Goal: Find specific page/section: Find specific page/section

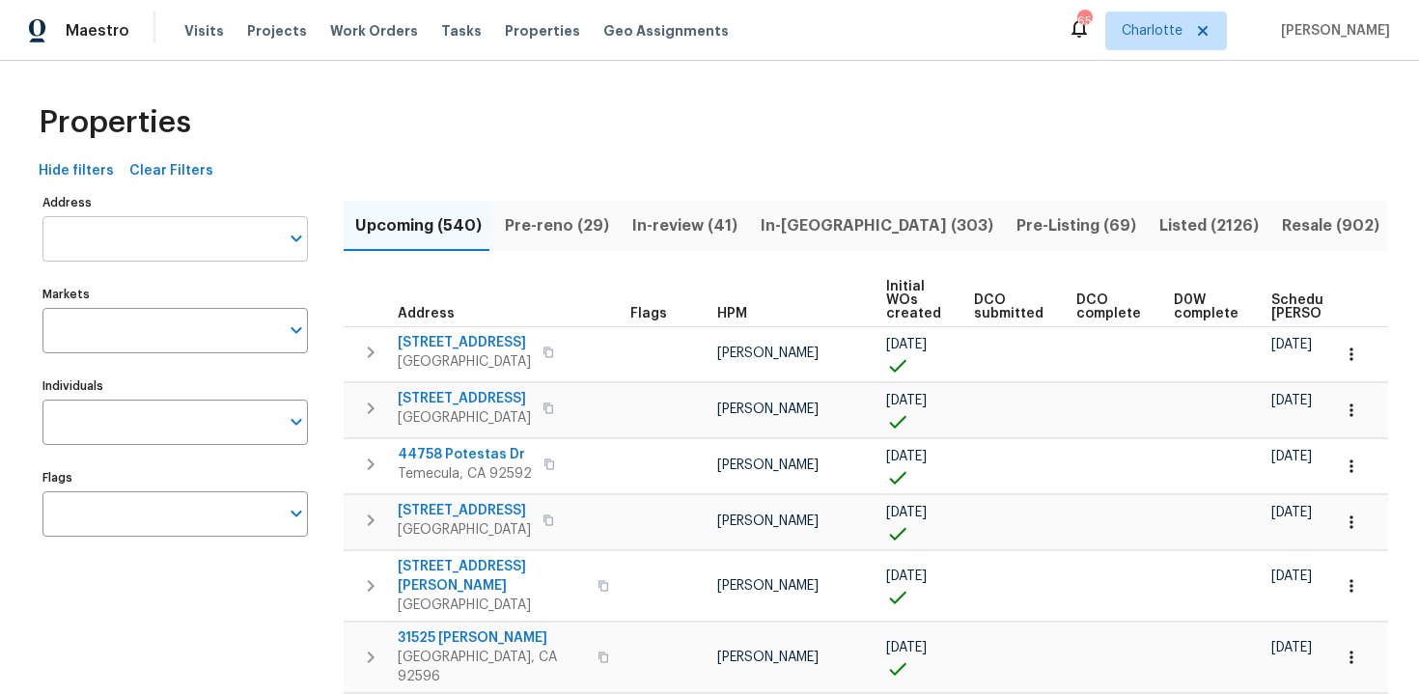
click at [134, 235] on input "Address" at bounding box center [160, 238] width 237 height 45
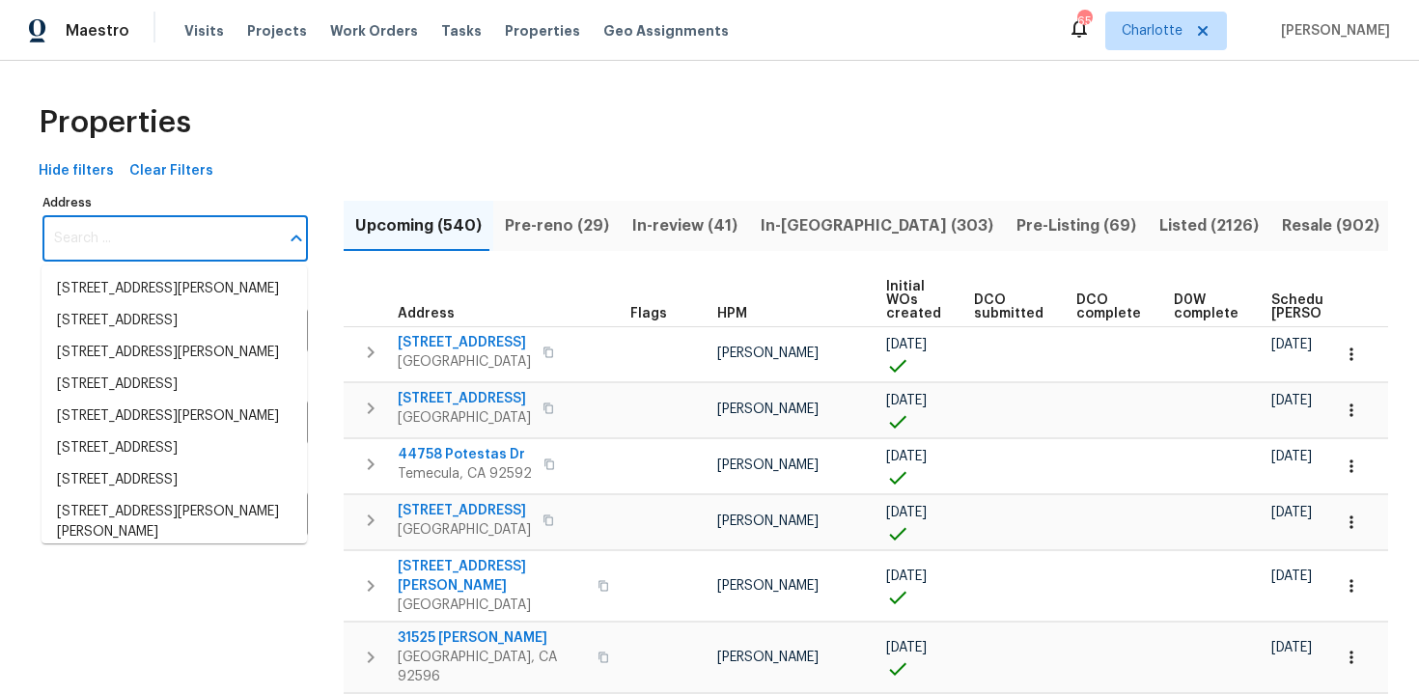
paste input "[STREET_ADDRESS]"
type input "[STREET_ADDRESS]"
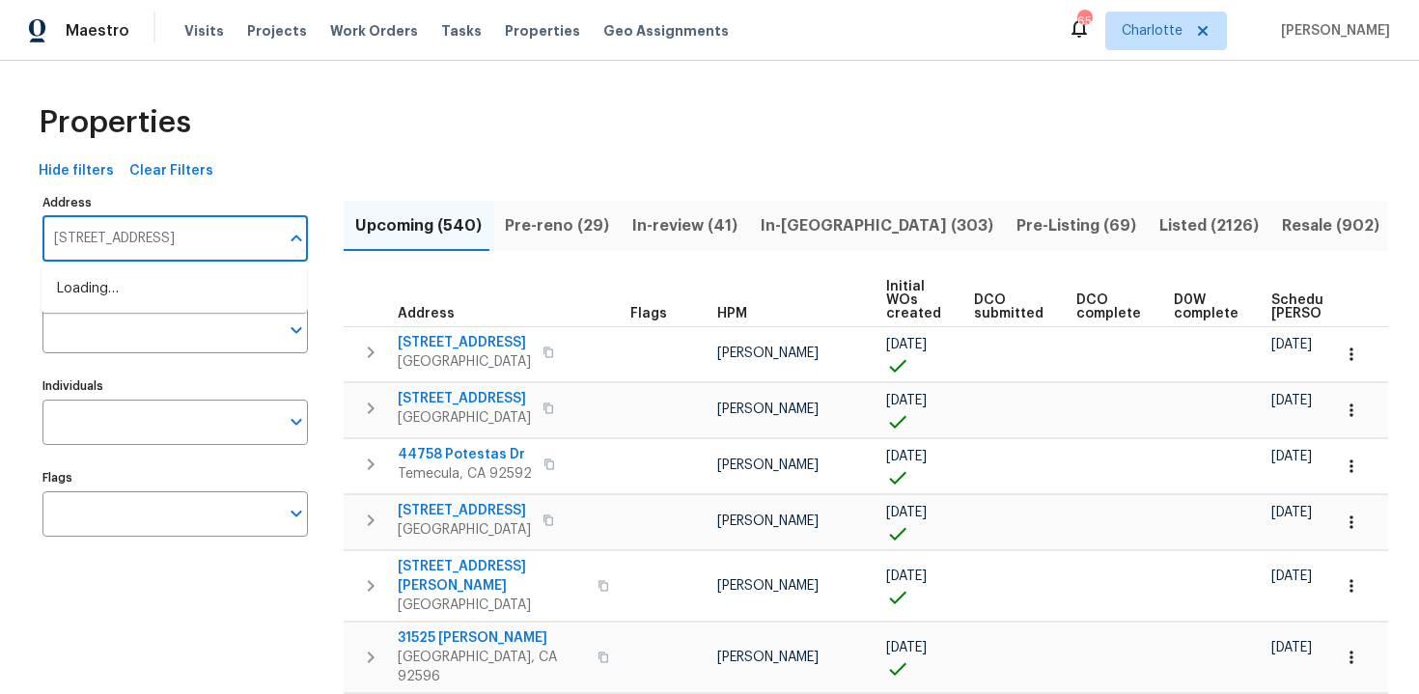
scroll to position [0, 2]
click at [154, 296] on li "[STREET_ADDRESS]" at bounding box center [174, 289] width 265 height 32
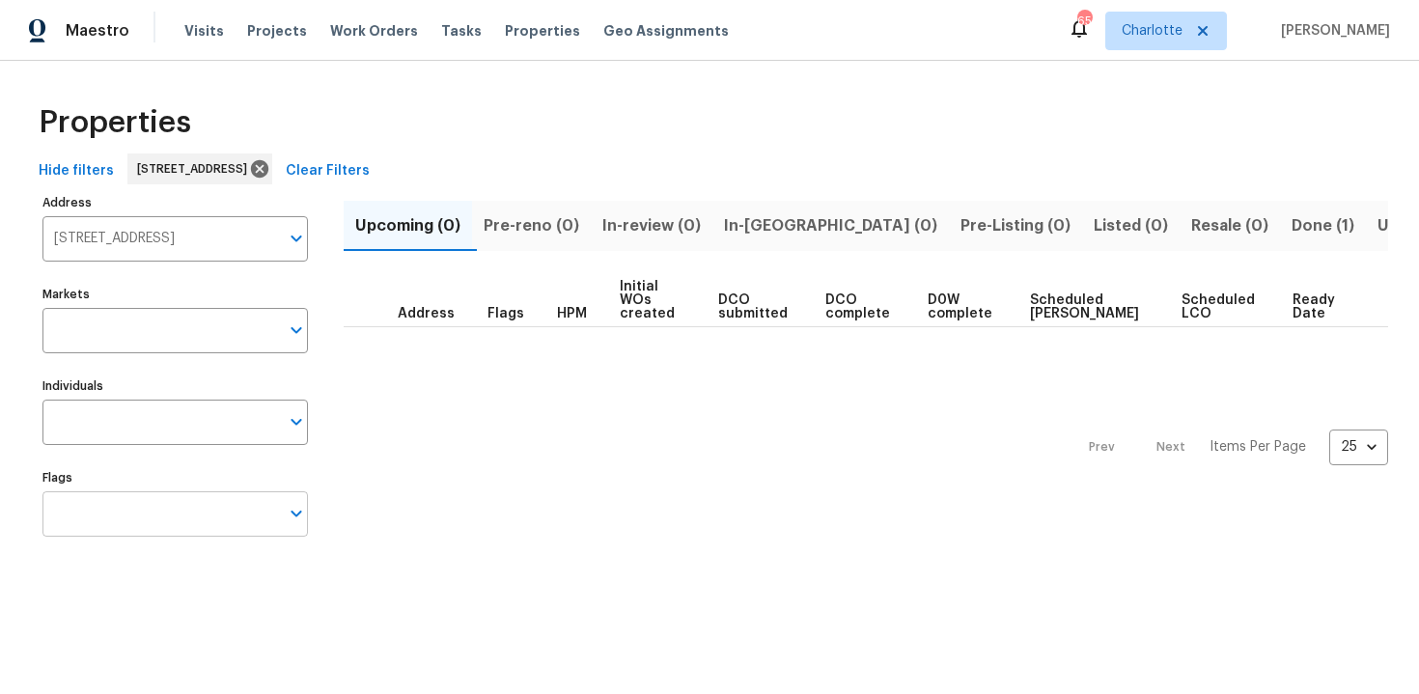
click at [166, 515] on input "Flags" at bounding box center [160, 513] width 237 height 45
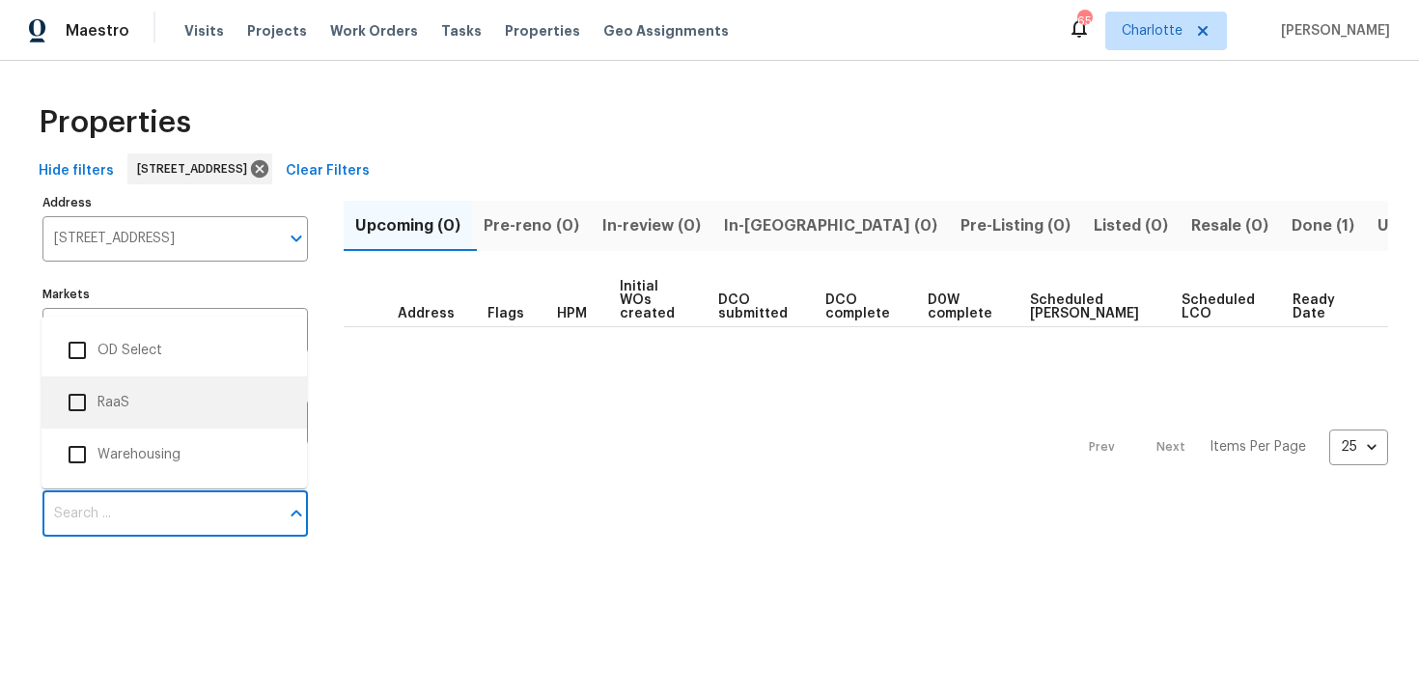
click at [128, 409] on li "RaaS" at bounding box center [174, 402] width 235 height 41
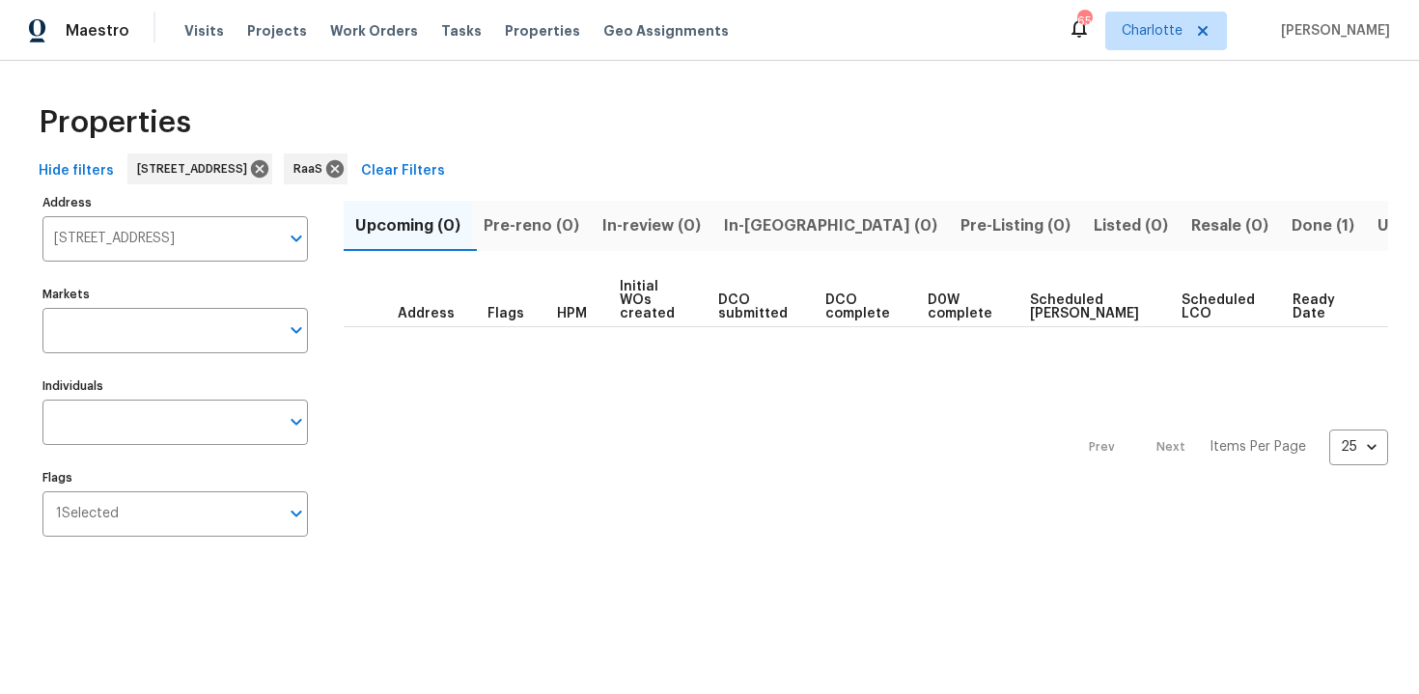
click at [1280, 228] on button "Done (1)" at bounding box center [1323, 226] width 86 height 50
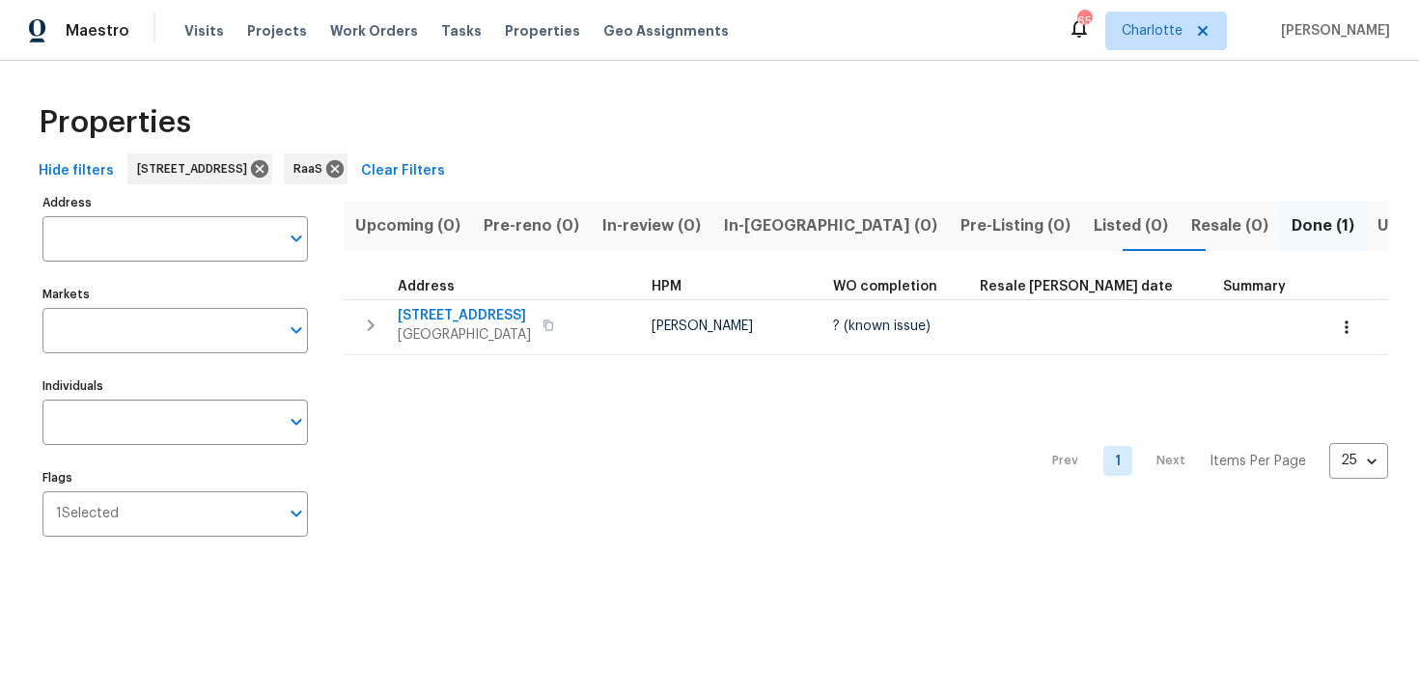
type input "[STREET_ADDRESS]"
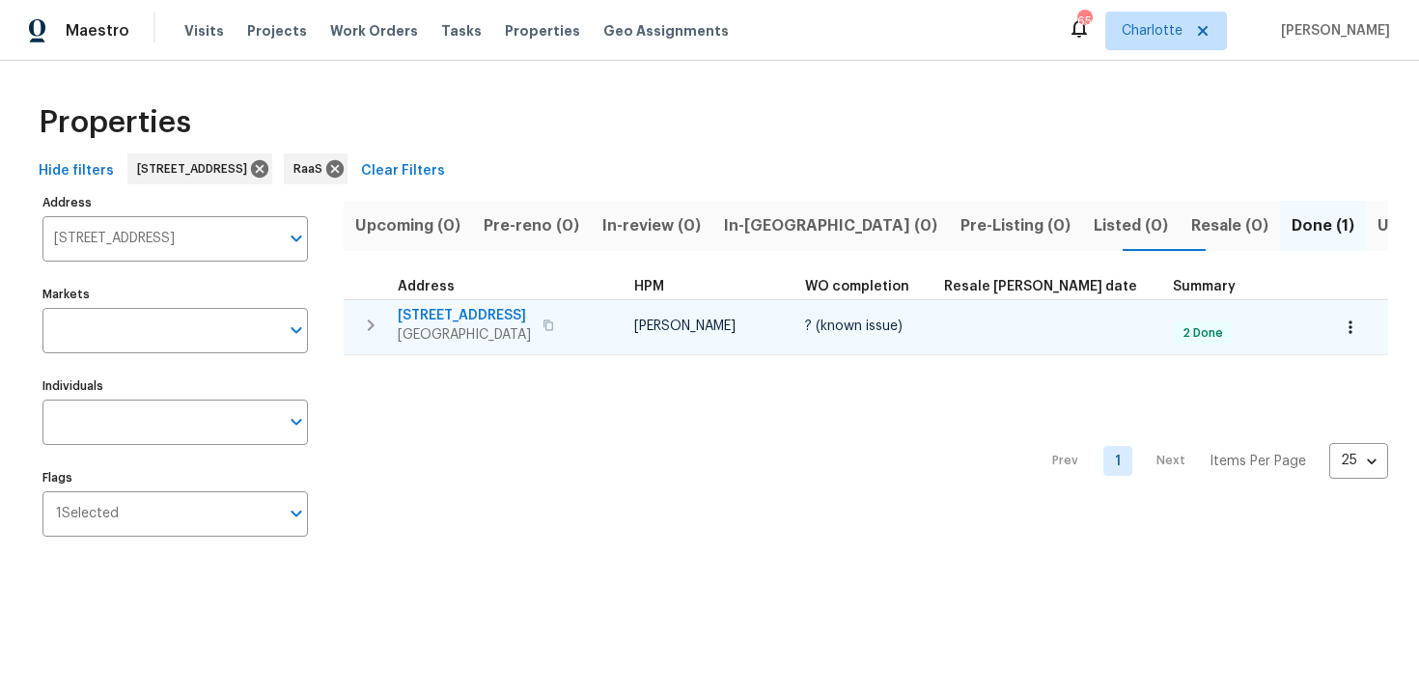
click at [590, 306] on div "[STREET_ADDRESS]" at bounding box center [506, 325] width 217 height 39
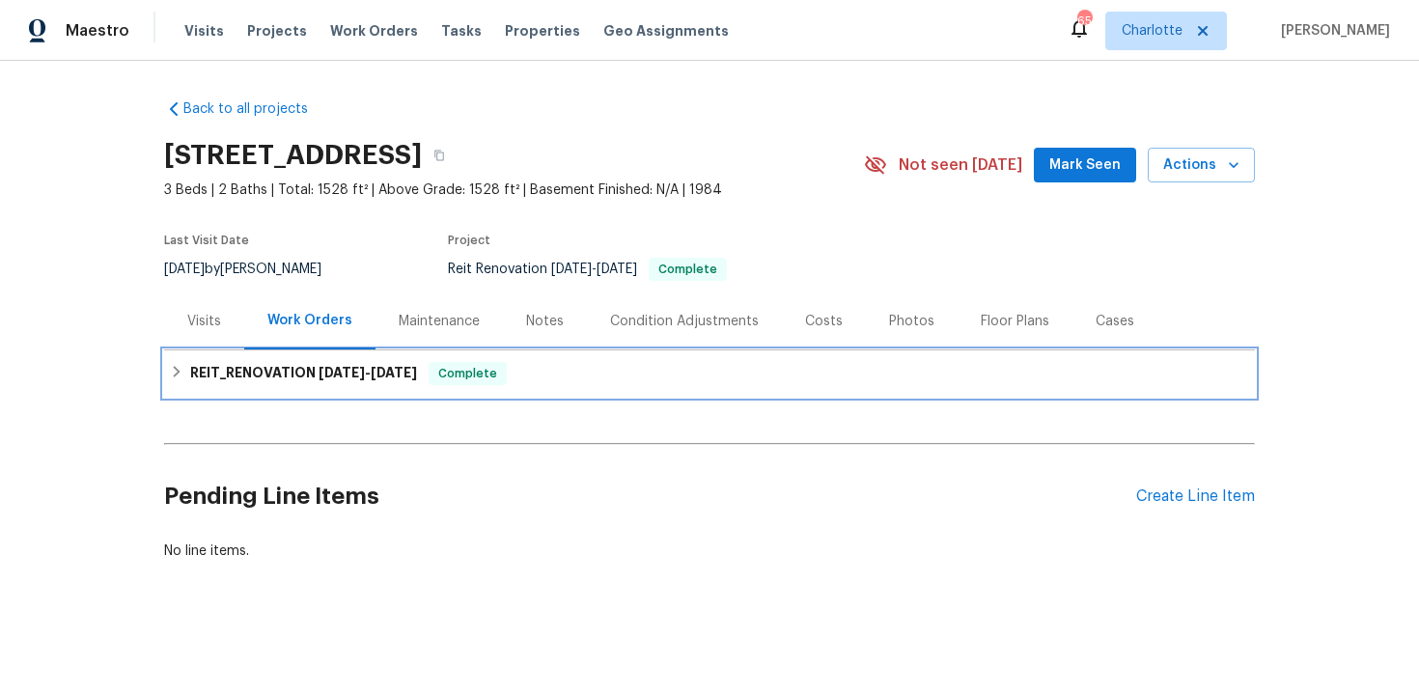
click at [570, 373] on div "REIT_RENOVATION 8/13/25 - 8/25/25 Complete" at bounding box center [709, 373] width 1079 height 23
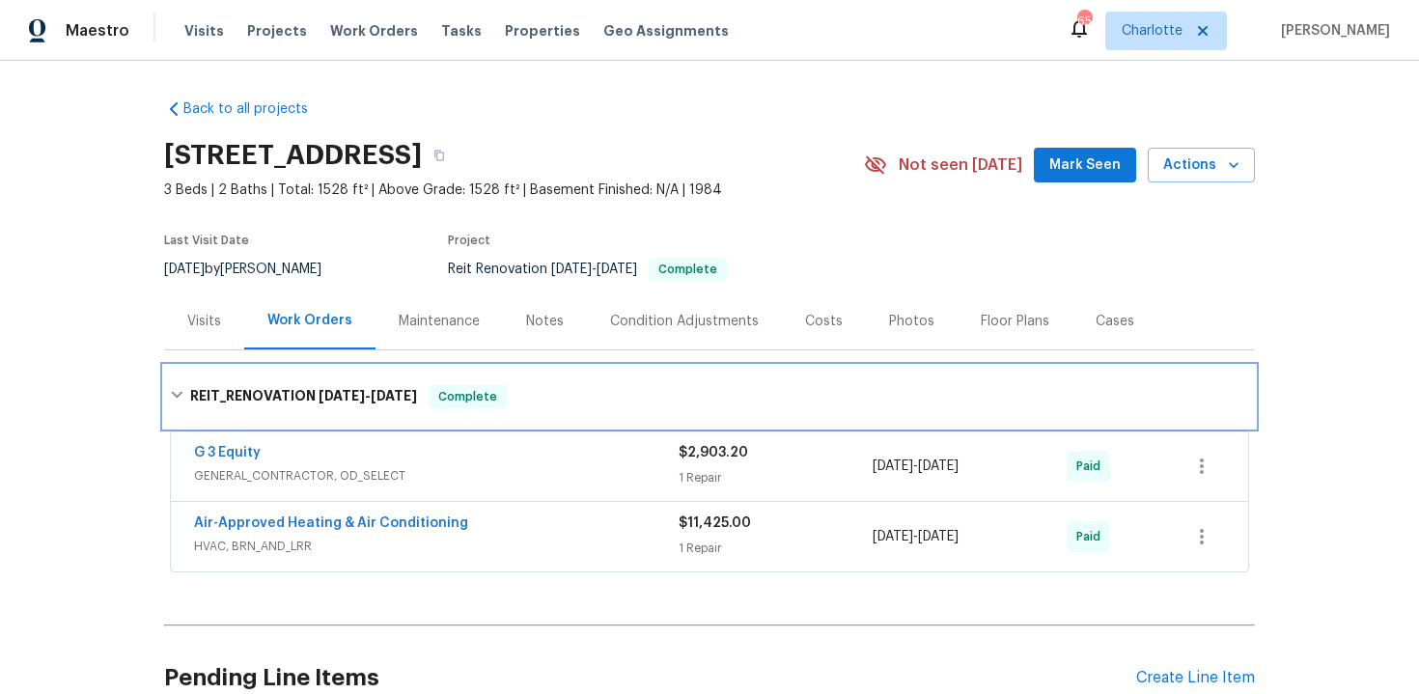
click at [612, 376] on div "REIT_RENOVATION 8/13/25 - 8/25/25 Complete" at bounding box center [709, 397] width 1091 height 62
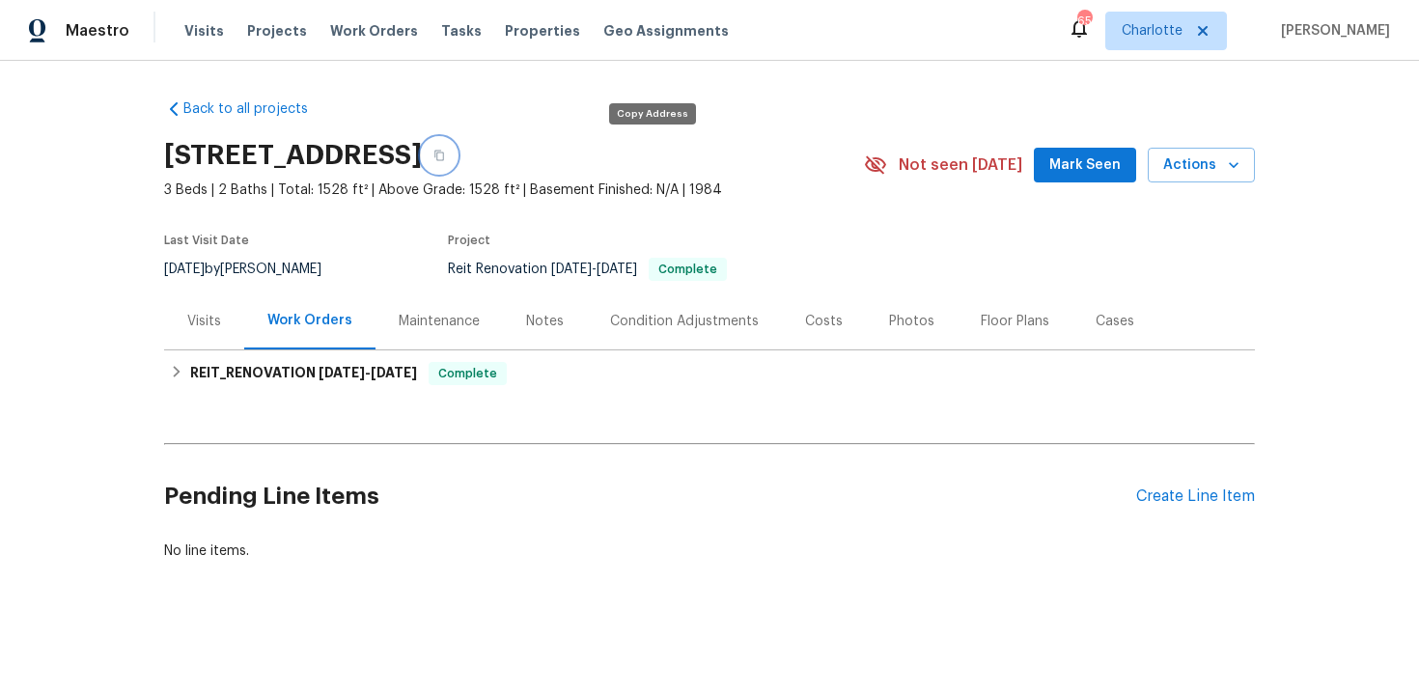
click at [444, 151] on icon "button" at bounding box center [439, 156] width 10 height 11
click at [445, 153] on icon "button" at bounding box center [439, 156] width 12 height 12
click at [445, 155] on icon "button" at bounding box center [439, 156] width 12 height 12
